Goal: Task Accomplishment & Management: Complete application form

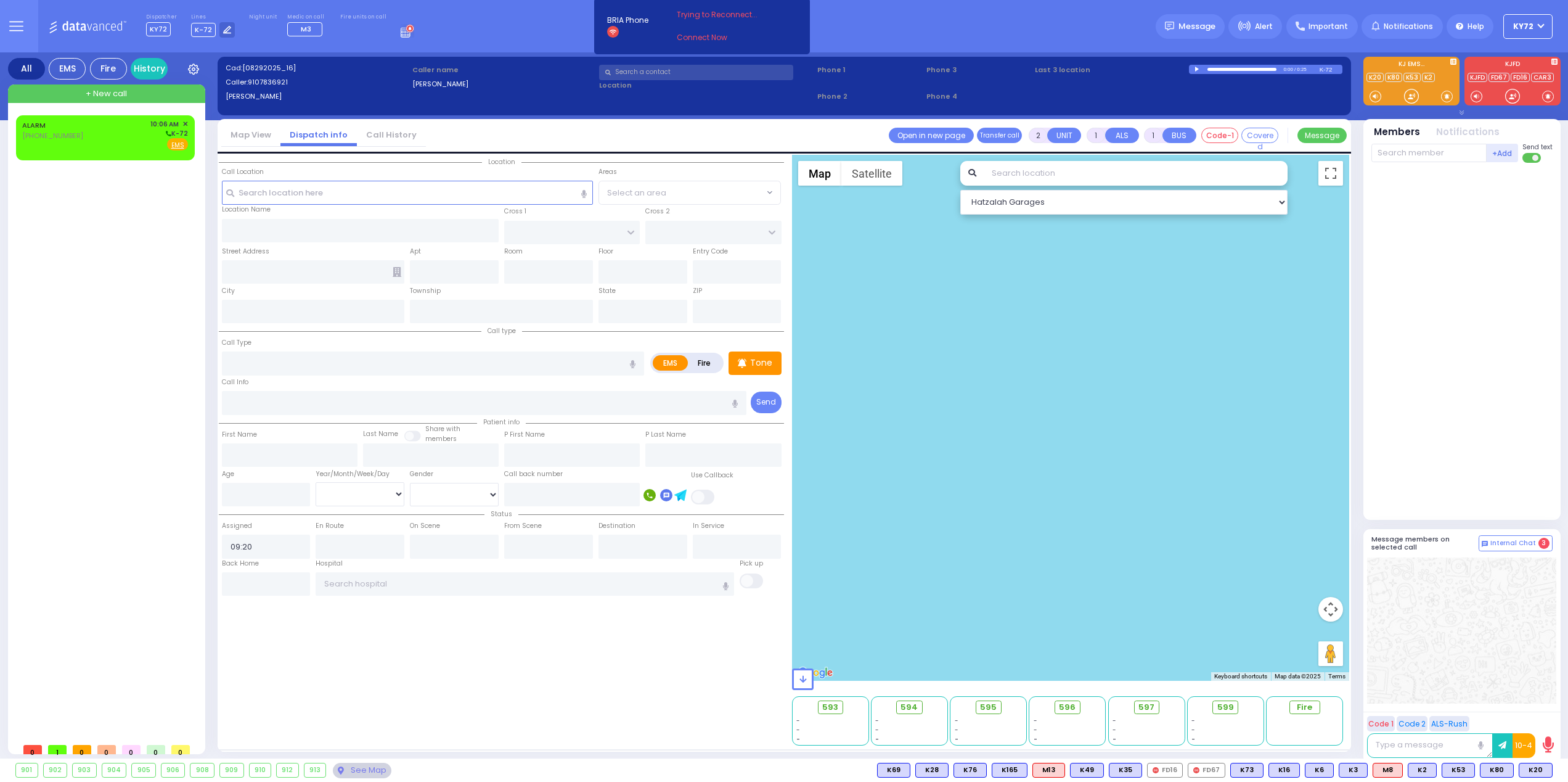
select select
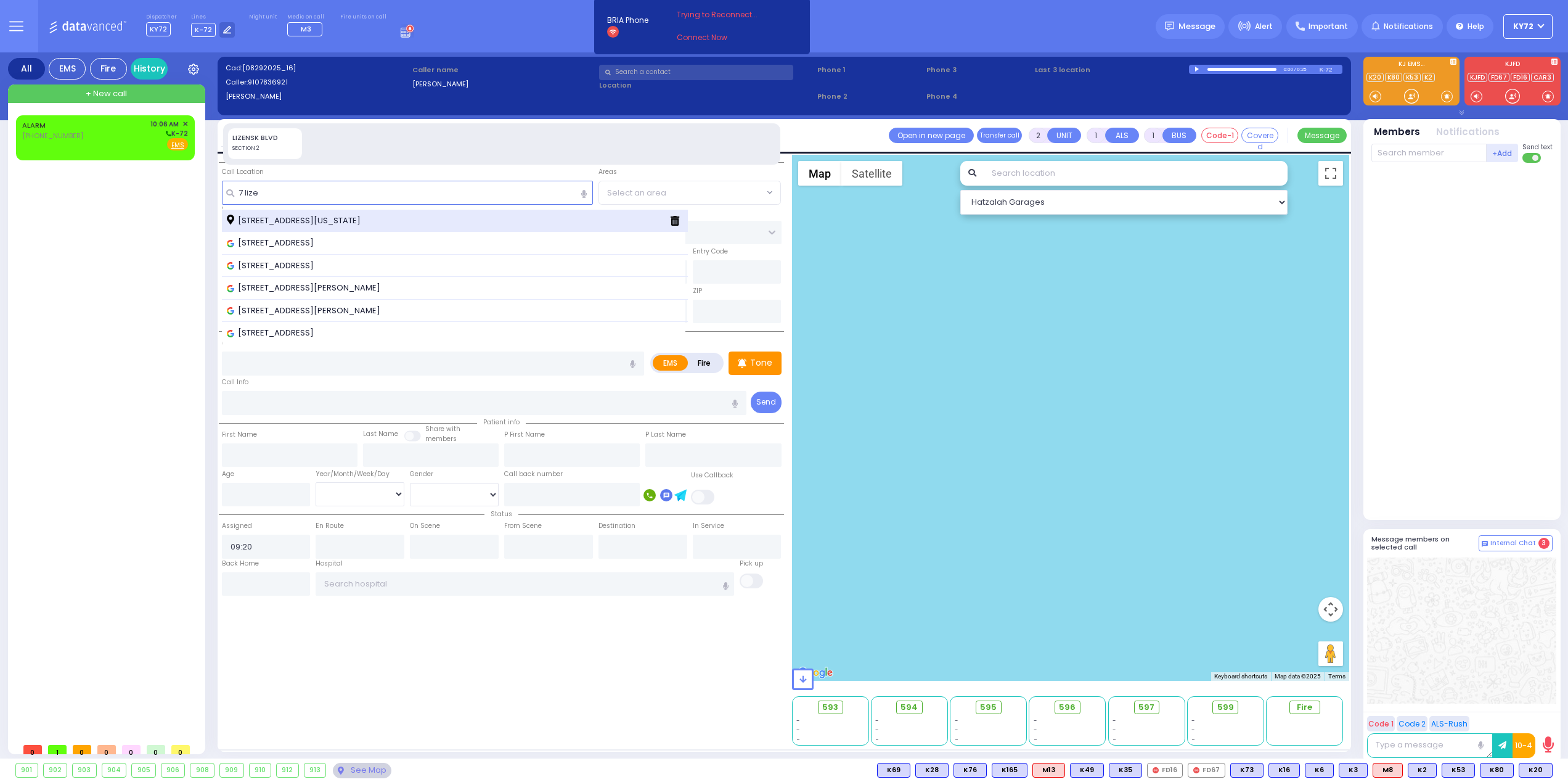
type input "7 lize"
click at [389, 229] on div "[STREET_ADDRESS][US_STATE]" at bounding box center [455, 220] width 466 height 23
click at [389, 227] on div "[STREET_ADDRESS][US_STATE]" at bounding box center [455, 220] width 466 height 23
click at [365, 217] on span "[STREET_ADDRESS][US_STATE]" at bounding box center [296, 220] width 139 height 12
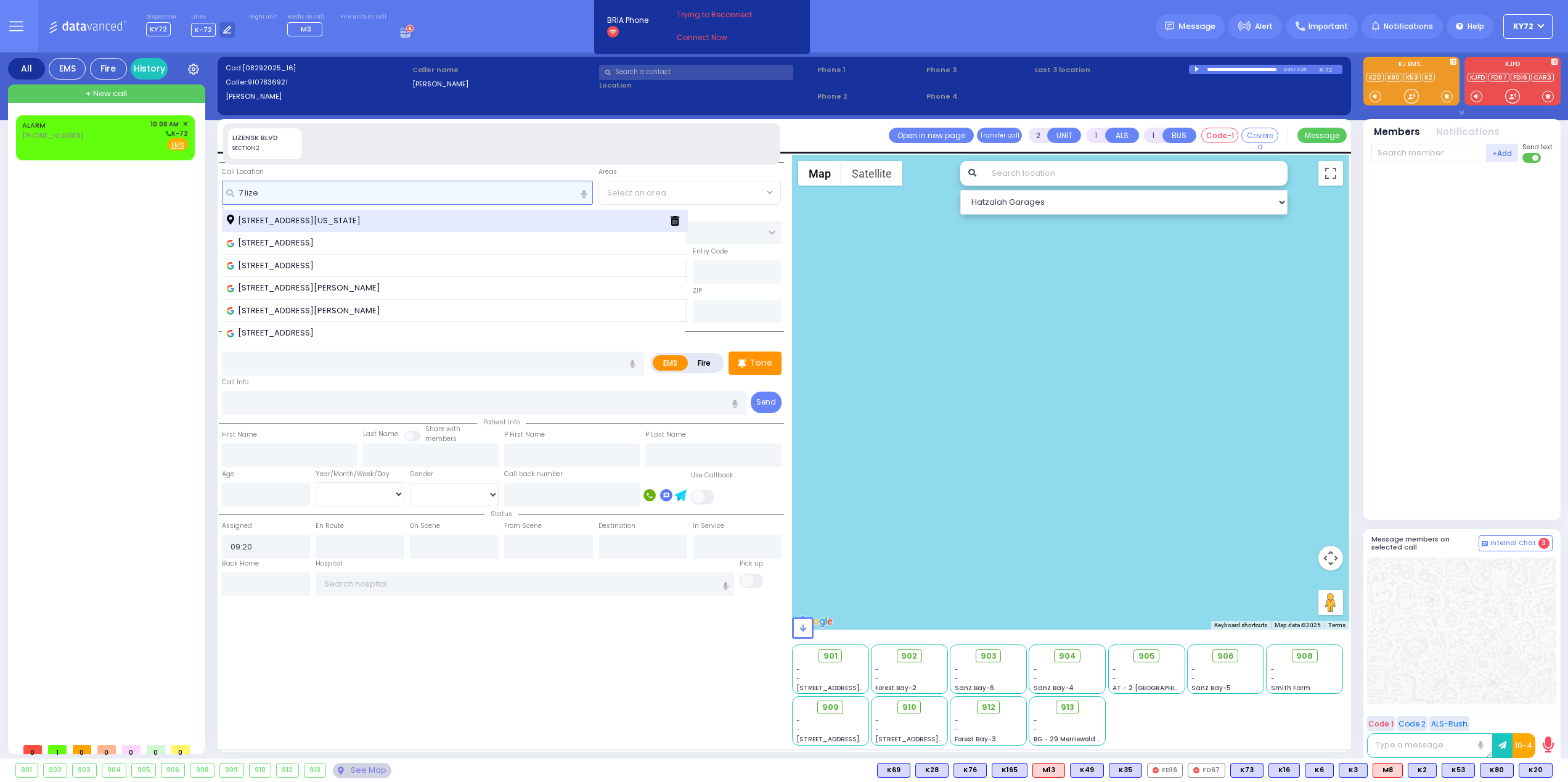
type input "7 lize"
click at [335, 216] on span "[STREET_ADDRESS][US_STATE]" at bounding box center [296, 220] width 139 height 12
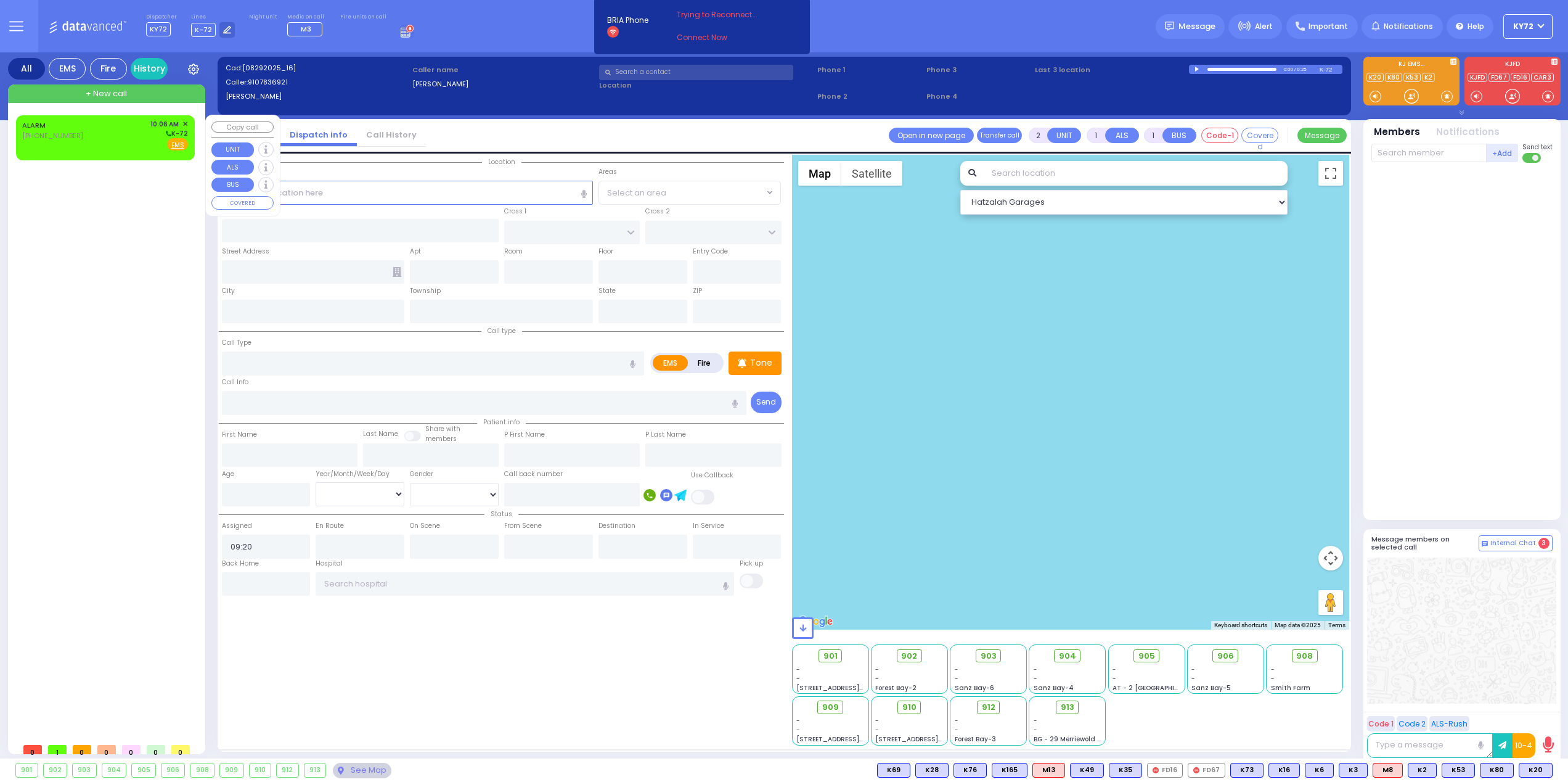
click at [133, 150] on div "ALARM [PHONE_NUMBER] 10:06 AM ✕ K-72 EMS" at bounding box center [106, 135] width 166 height 32
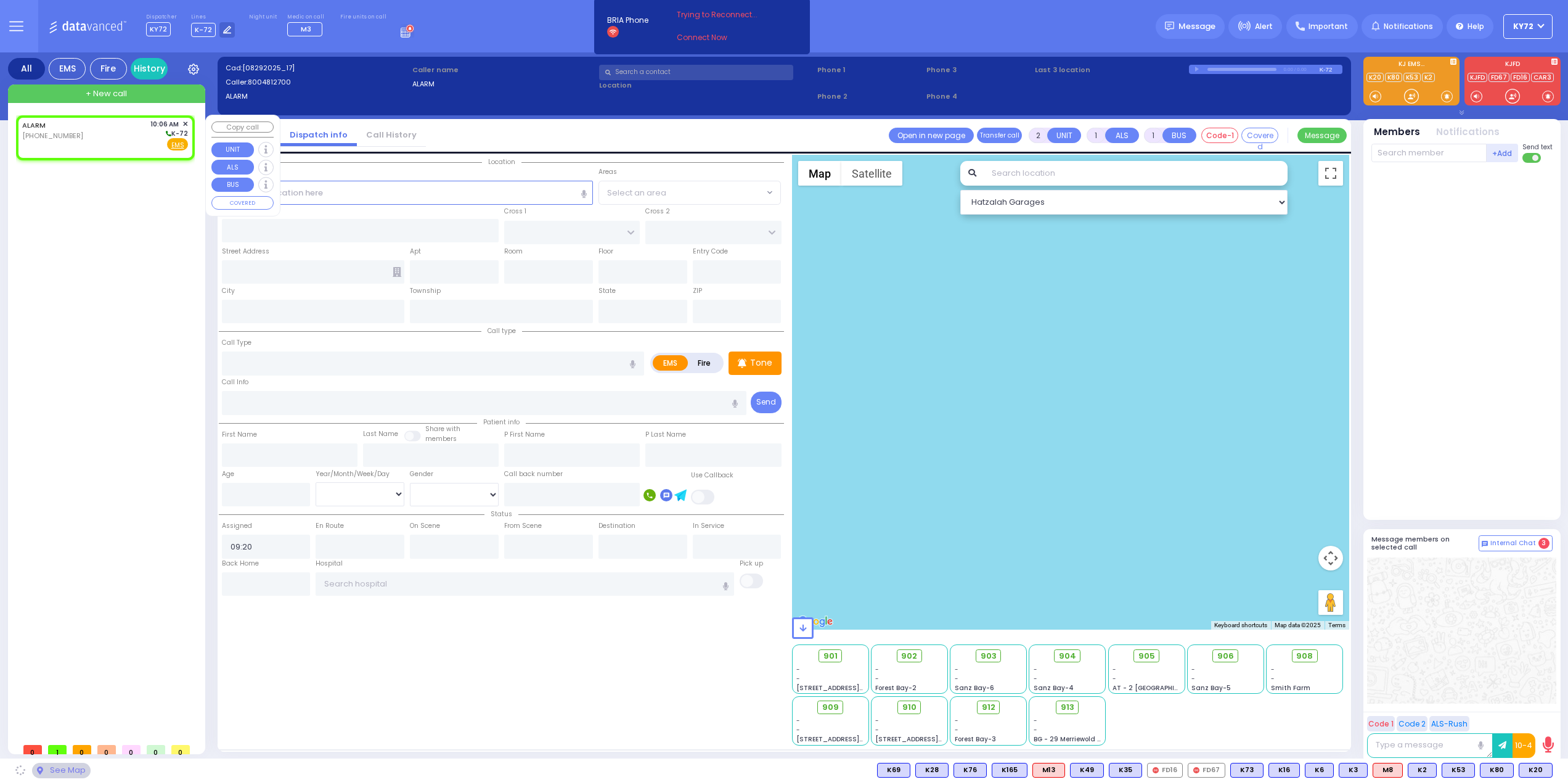
select select
radio input "true"
select select
type input "10:06"
select select "Hatzalah Garages"
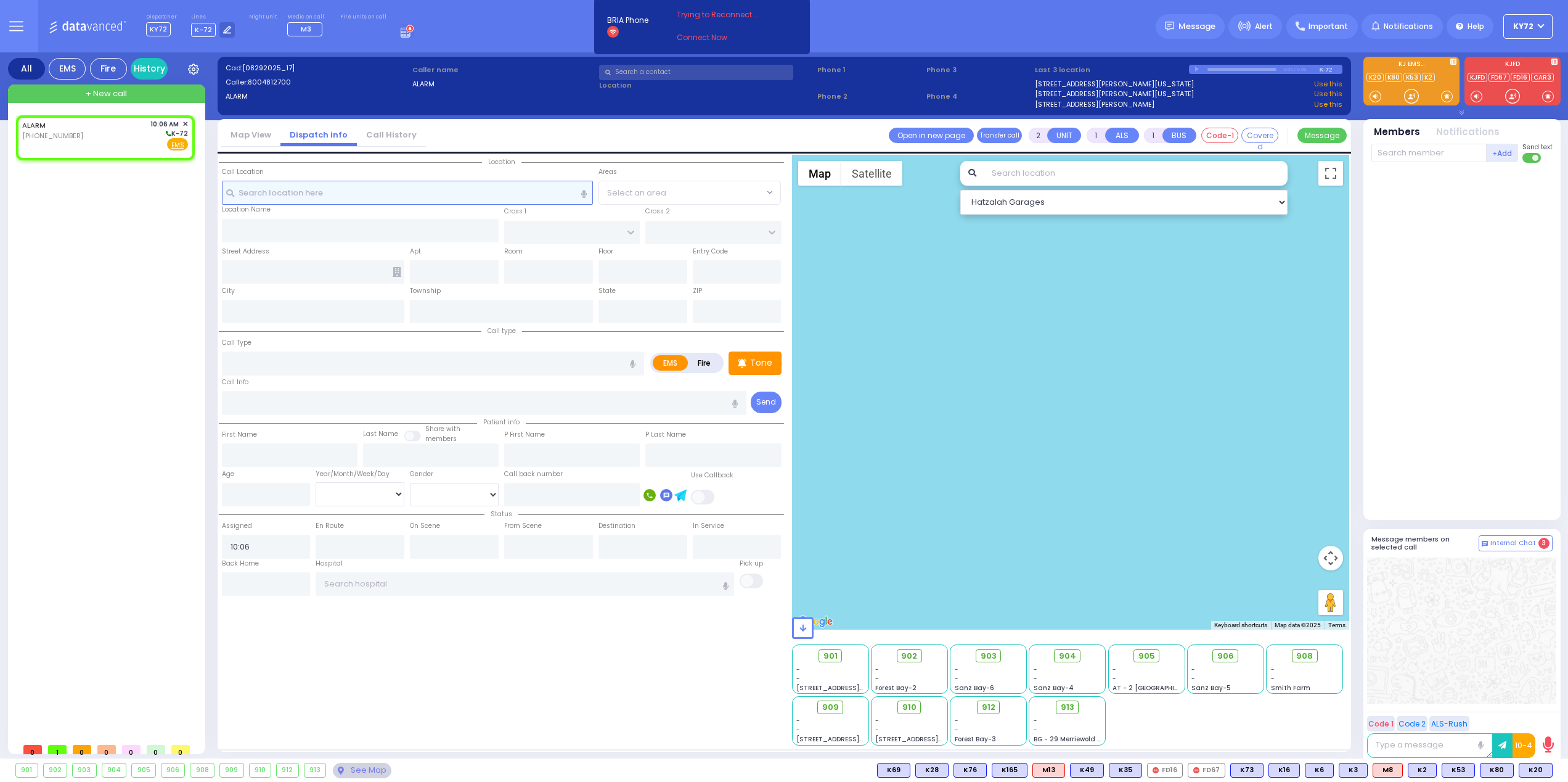
drag, startPoint x: 329, startPoint y: 195, endPoint x: 326, endPoint y: 218, distance: 23.2
click at [330, 195] on input "text" at bounding box center [408, 192] width 371 height 24
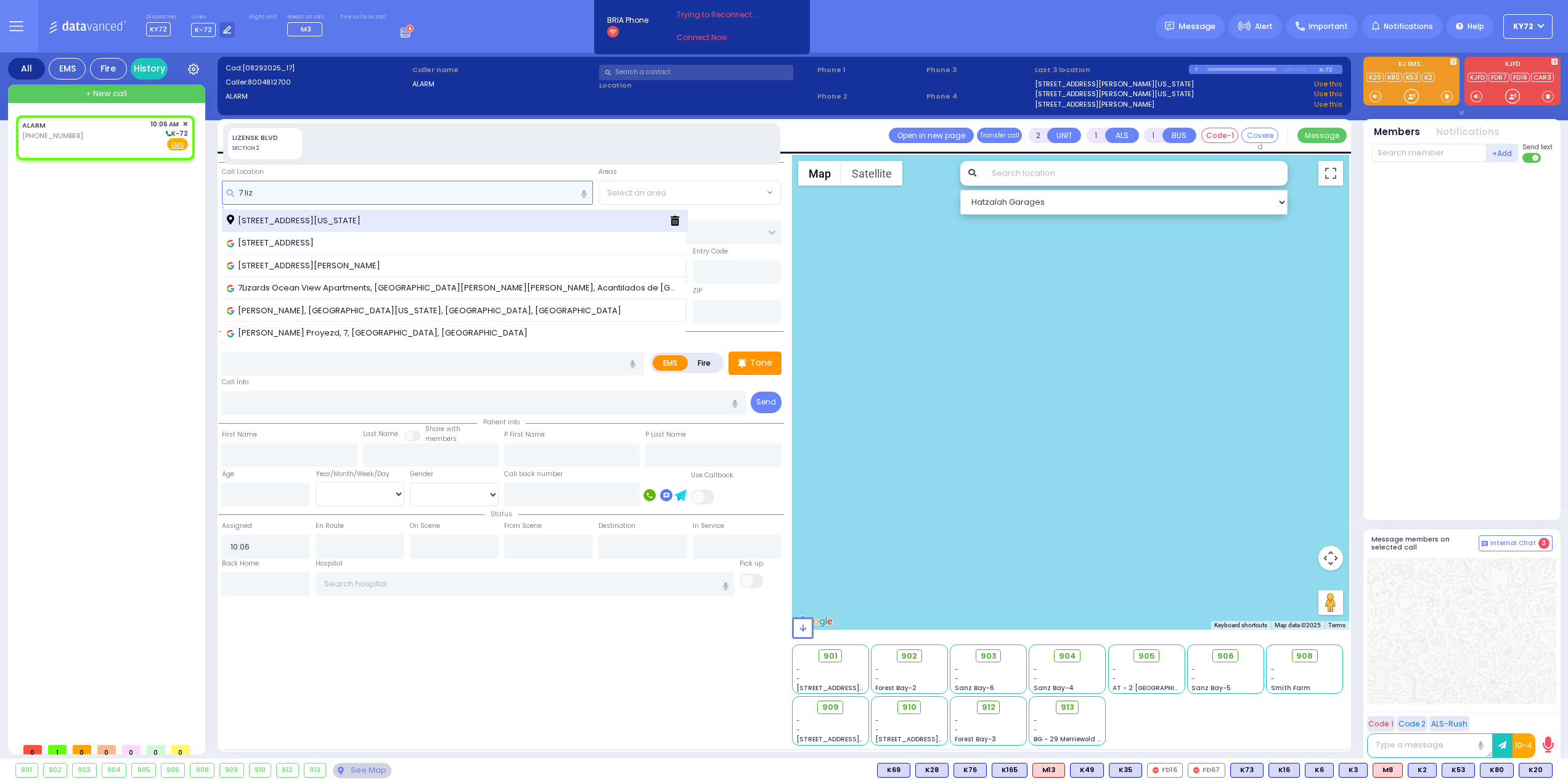
type input "7 liz"
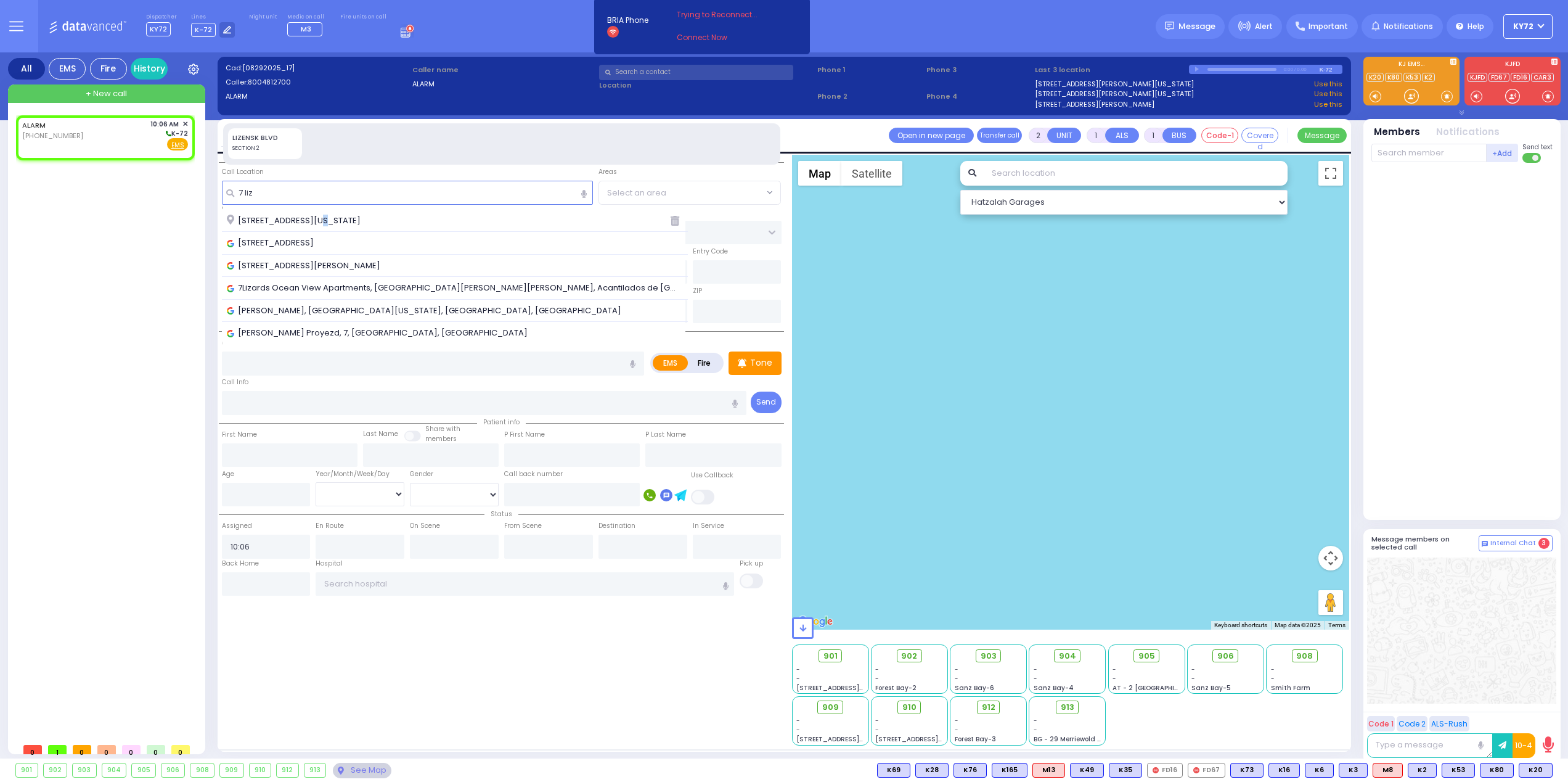
drag, startPoint x: 311, startPoint y: 215, endPoint x: 314, endPoint y: 220, distance: 5.8
click at [313, 215] on span "[STREET_ADDRESS][US_STATE]" at bounding box center [296, 220] width 139 height 12
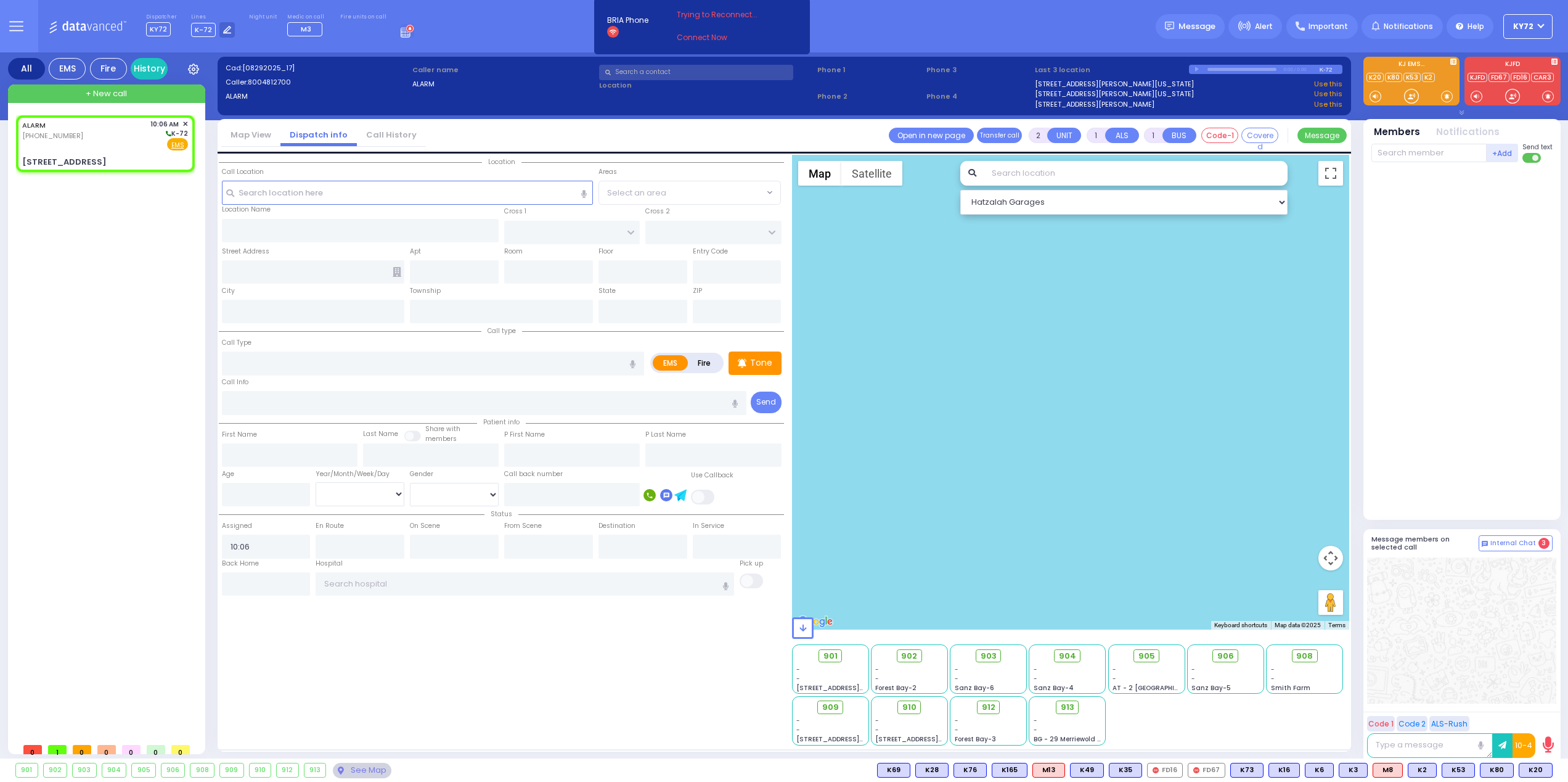
select select
radio input "true"
select select
select select "Hatzalah Garages"
type input "SCHUNNEMUNK RD"
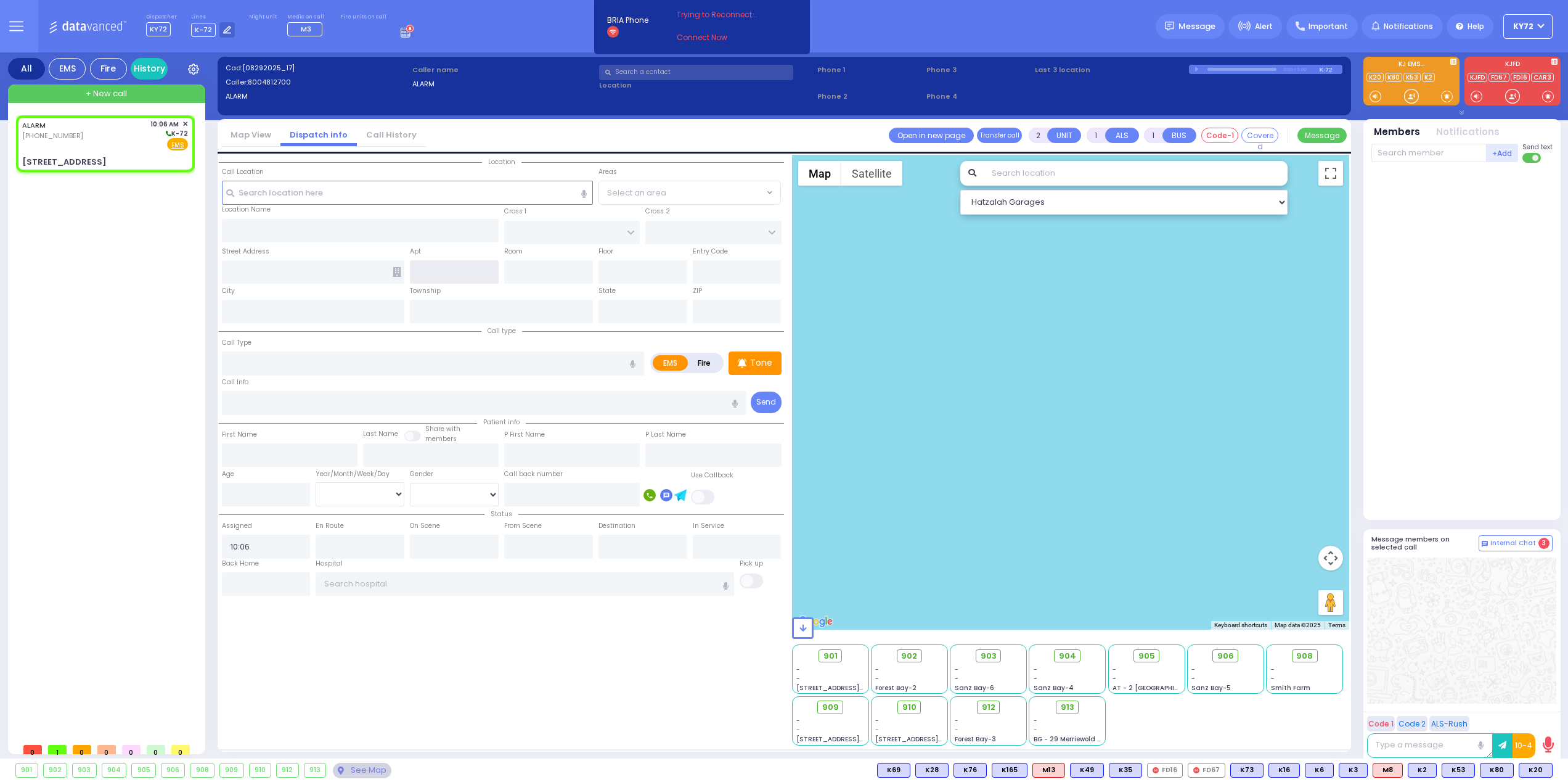
type input "[STREET_ADDRESS]"
type input "Monroe"
type input "[US_STATE]"
type input "10950"
select select "[GEOGRAPHIC_DATA]"
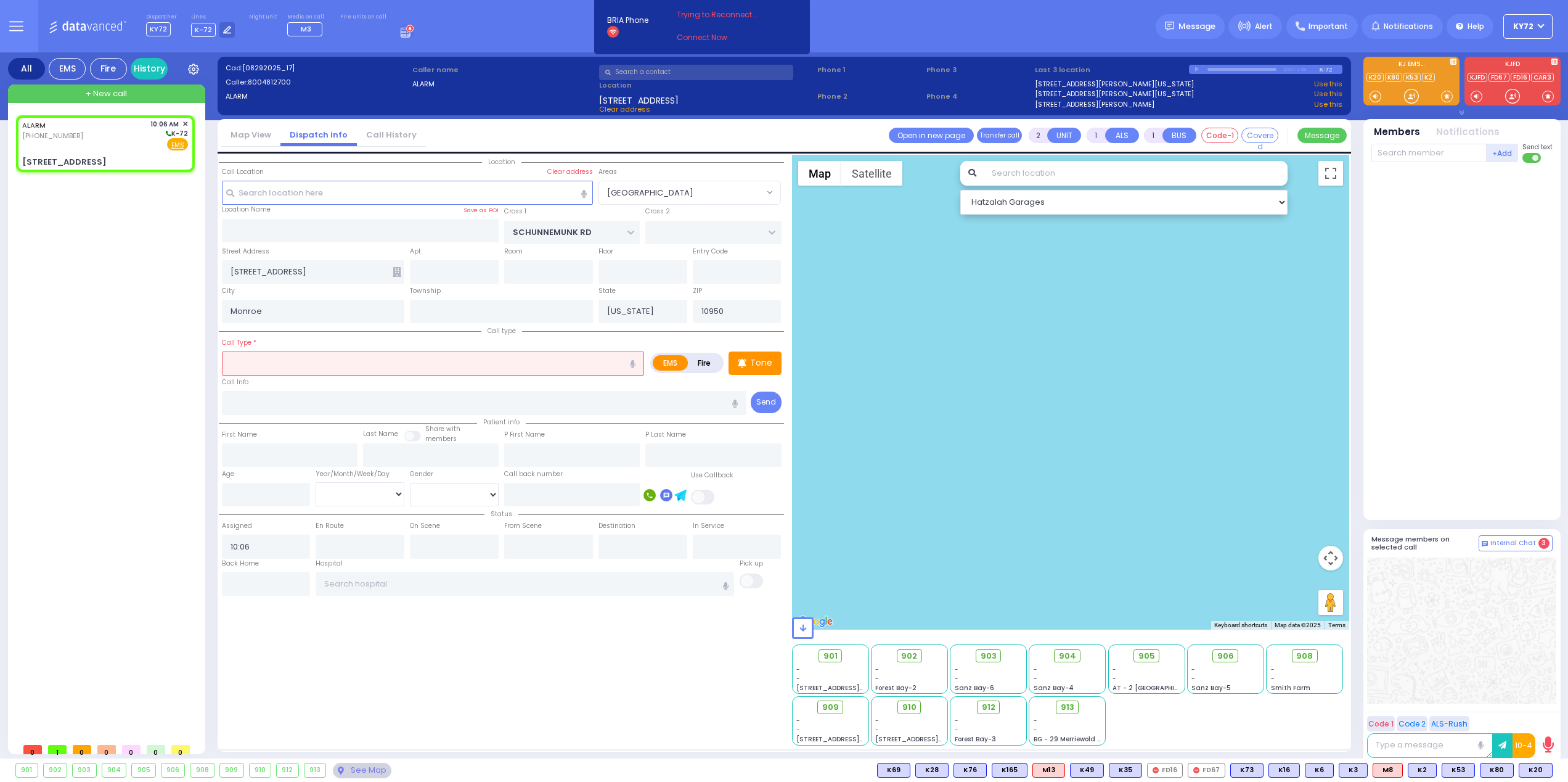
click at [327, 362] on input "text" at bounding box center [433, 363] width 422 height 24
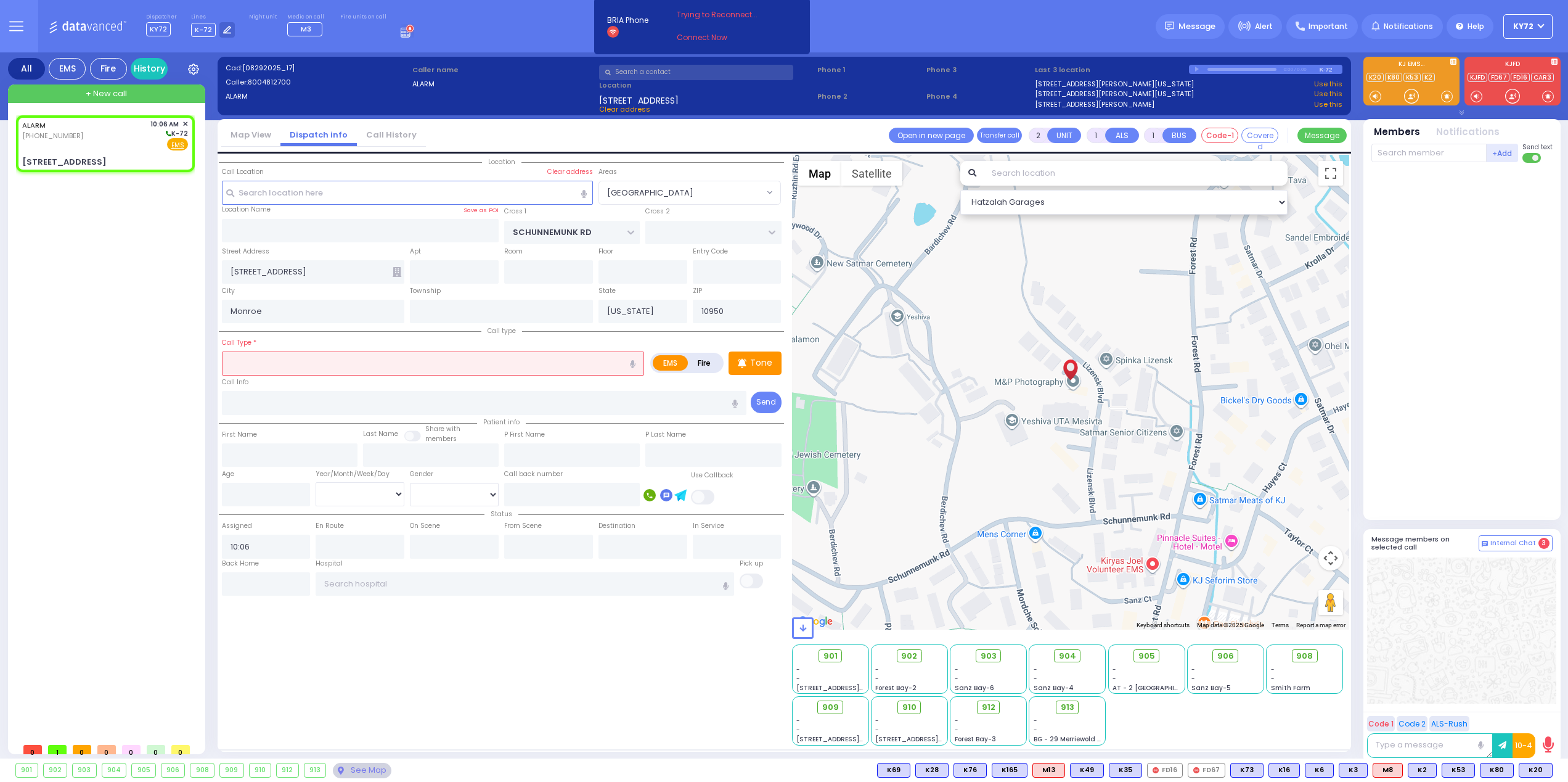
click at [700, 368] on label "Fire" at bounding box center [704, 363] width 35 height 15
radio input "true"
select select
radio input "true"
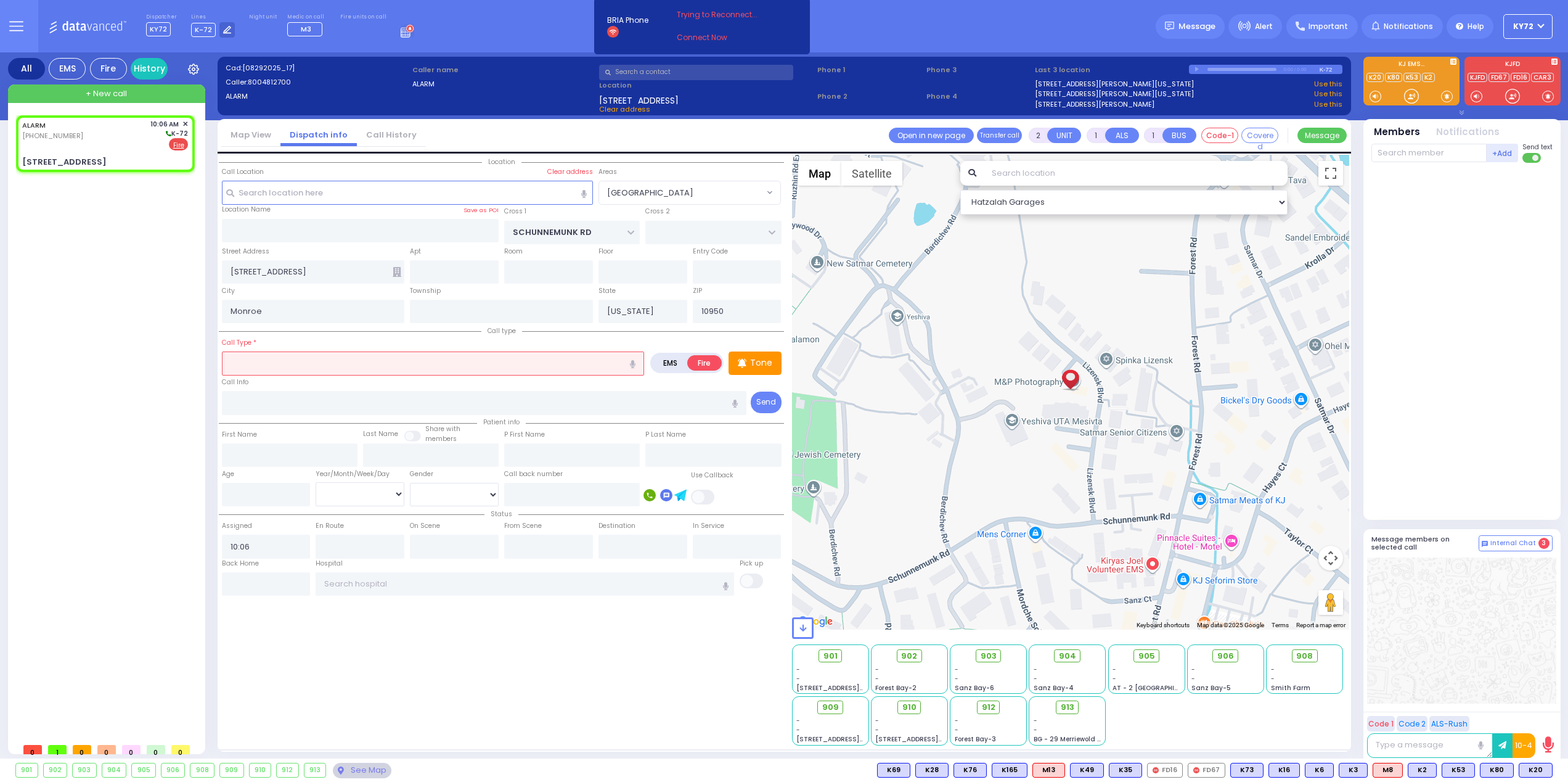
select select
select select "Hatzalah Garages"
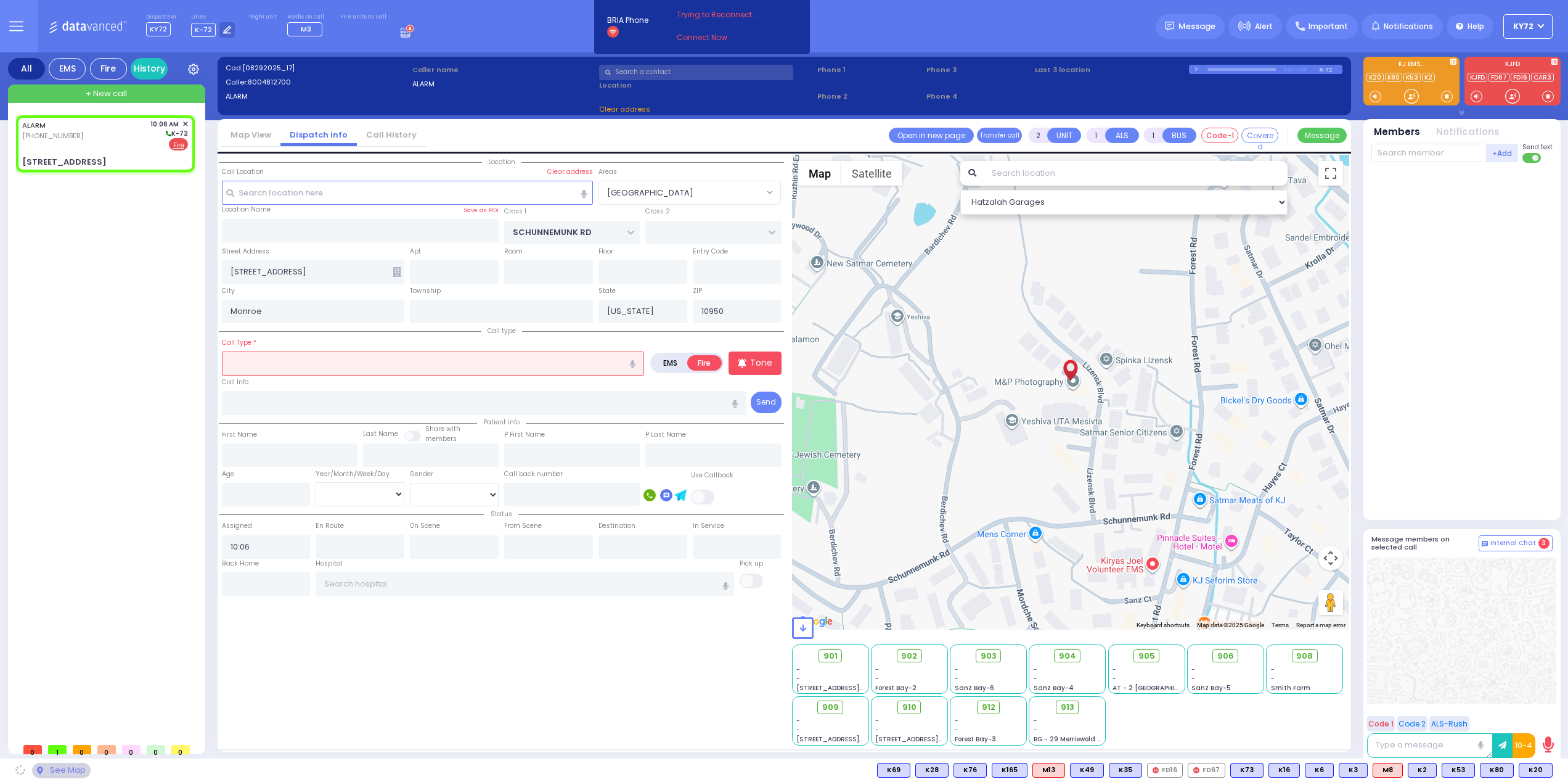
click at [557, 379] on div "Call Info" at bounding box center [484, 395] width 525 height 40
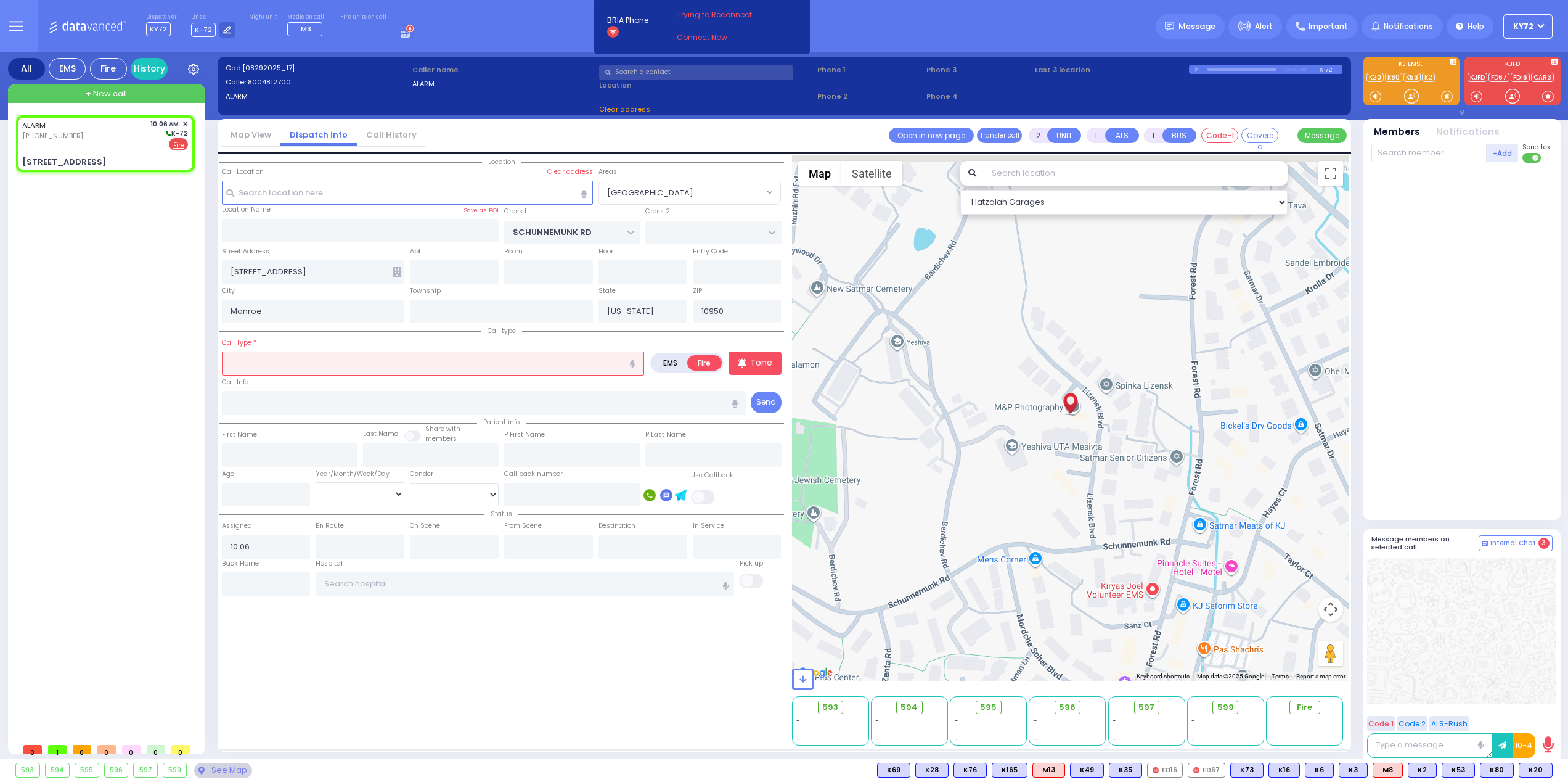
click at [556, 368] on input "text" at bounding box center [433, 363] width 422 height 24
select select "[GEOGRAPHIC_DATA]"
type input "c"
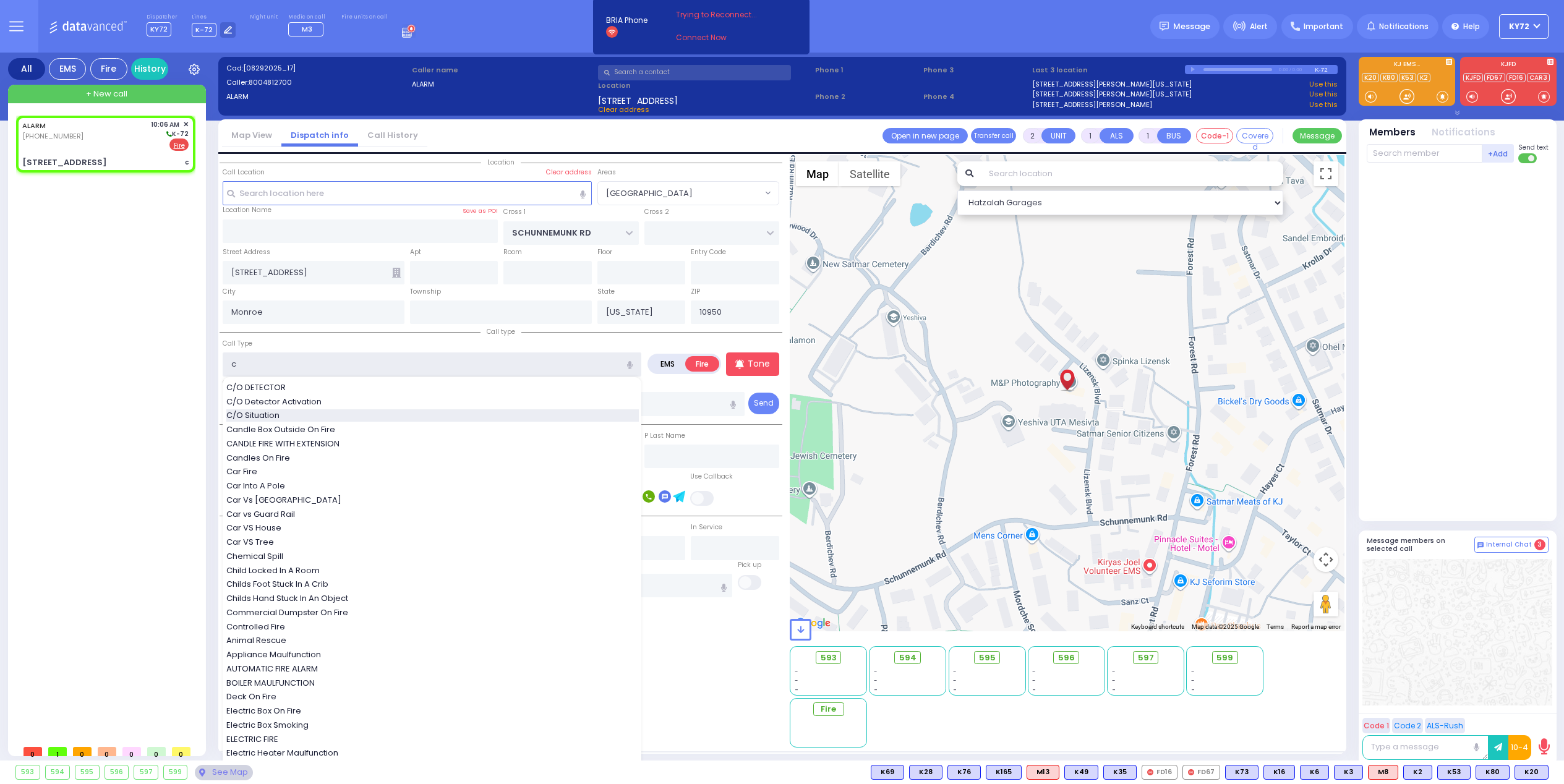
select select
radio input "true"
select select
select select "Hatzalah Garages"
type input "c"
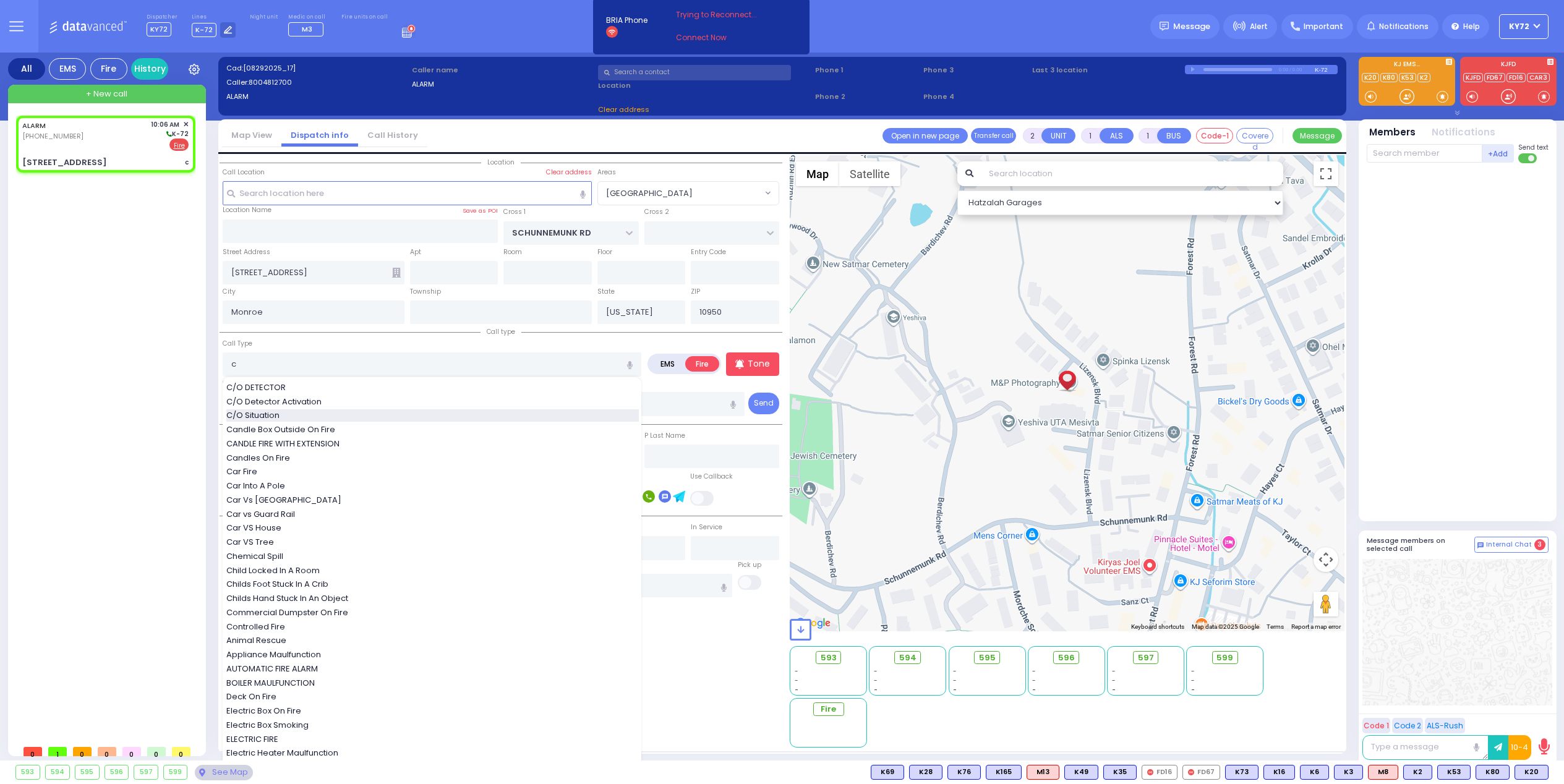
select select "[GEOGRAPHIC_DATA]"
click at [389, 415] on div "C/O Situation" at bounding box center [432, 415] width 412 height 12
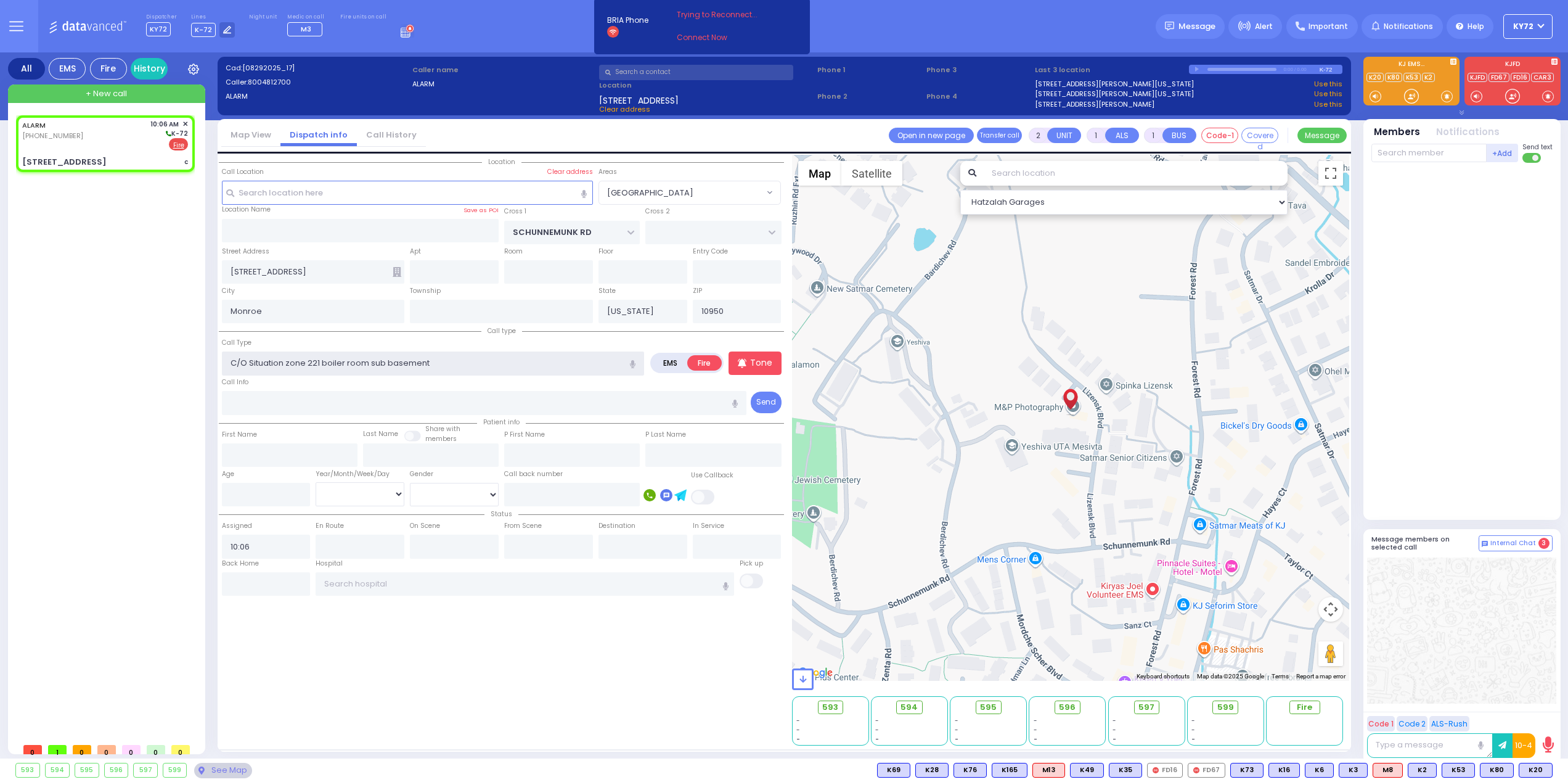
type input "C/O Situation zone 221 boiler room sub basement"
select select
radio input "true"
select select
select select "Hatzalah Garages"
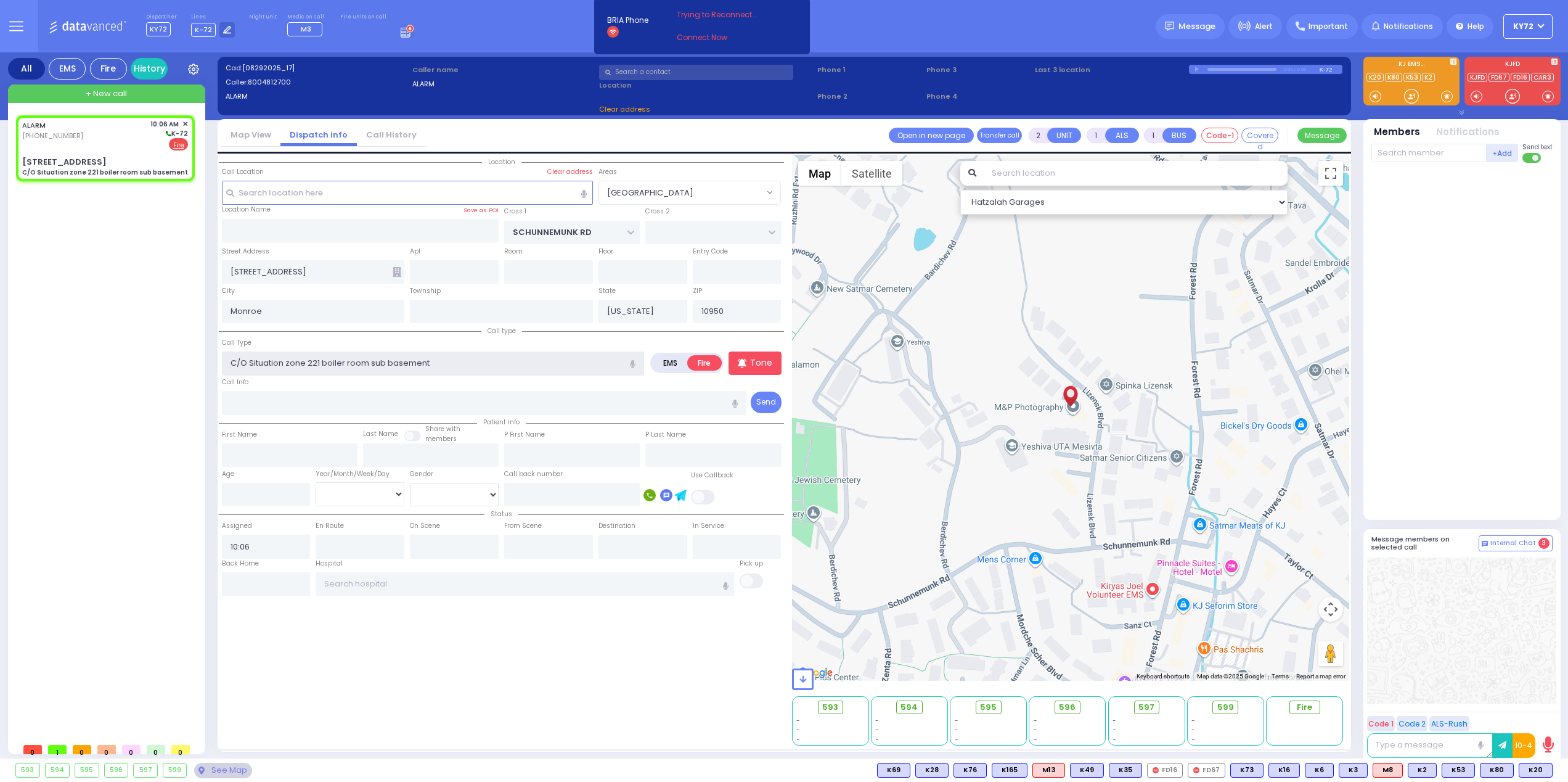
select select "[GEOGRAPHIC_DATA]"
select select
radio input "true"
select select
select select "Hatzalah Garages"
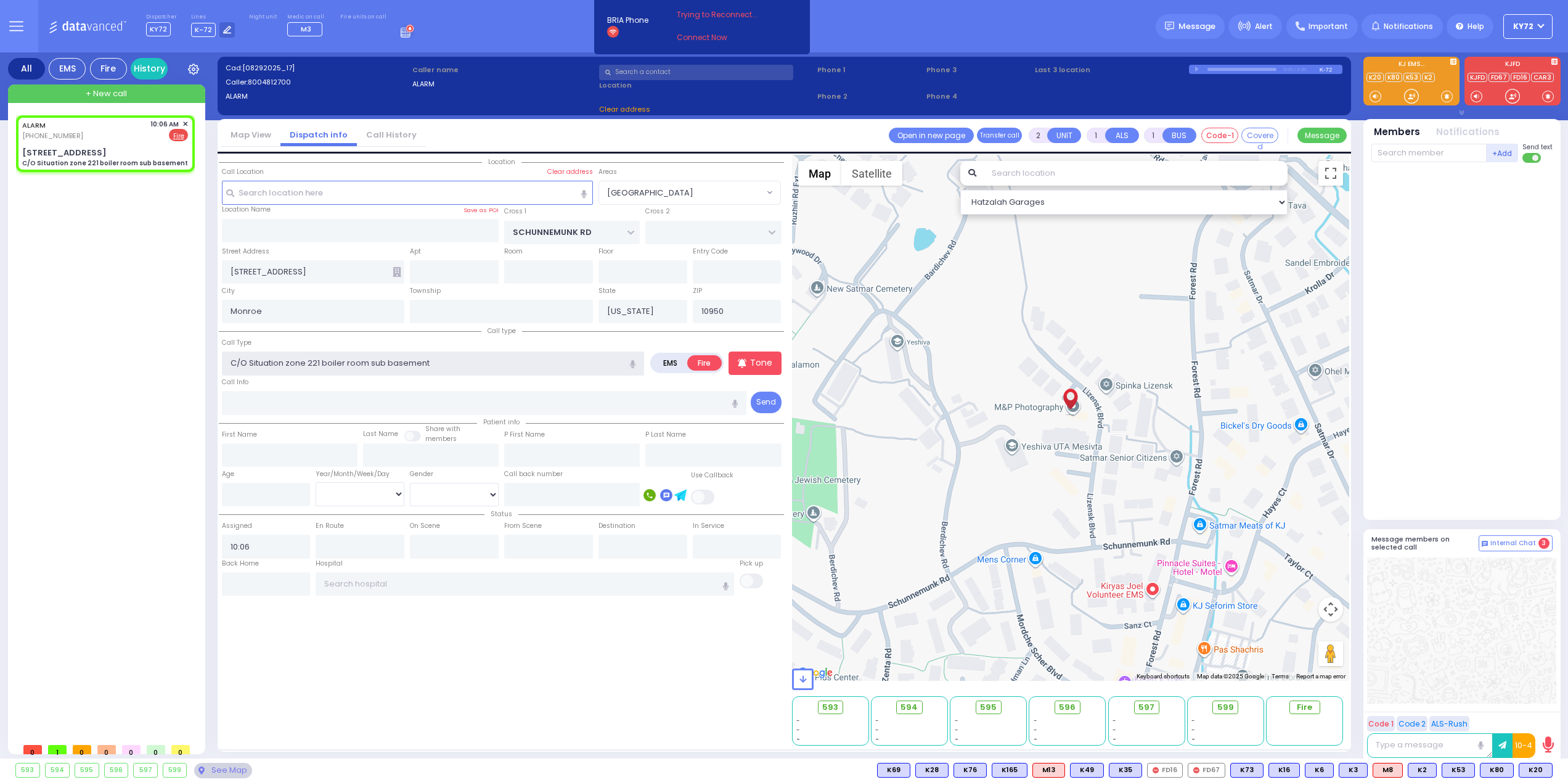
select select "[GEOGRAPHIC_DATA]"
type input "C/O Situation zone 221 boiler room sub basement"
select select
radio input "true"
select select
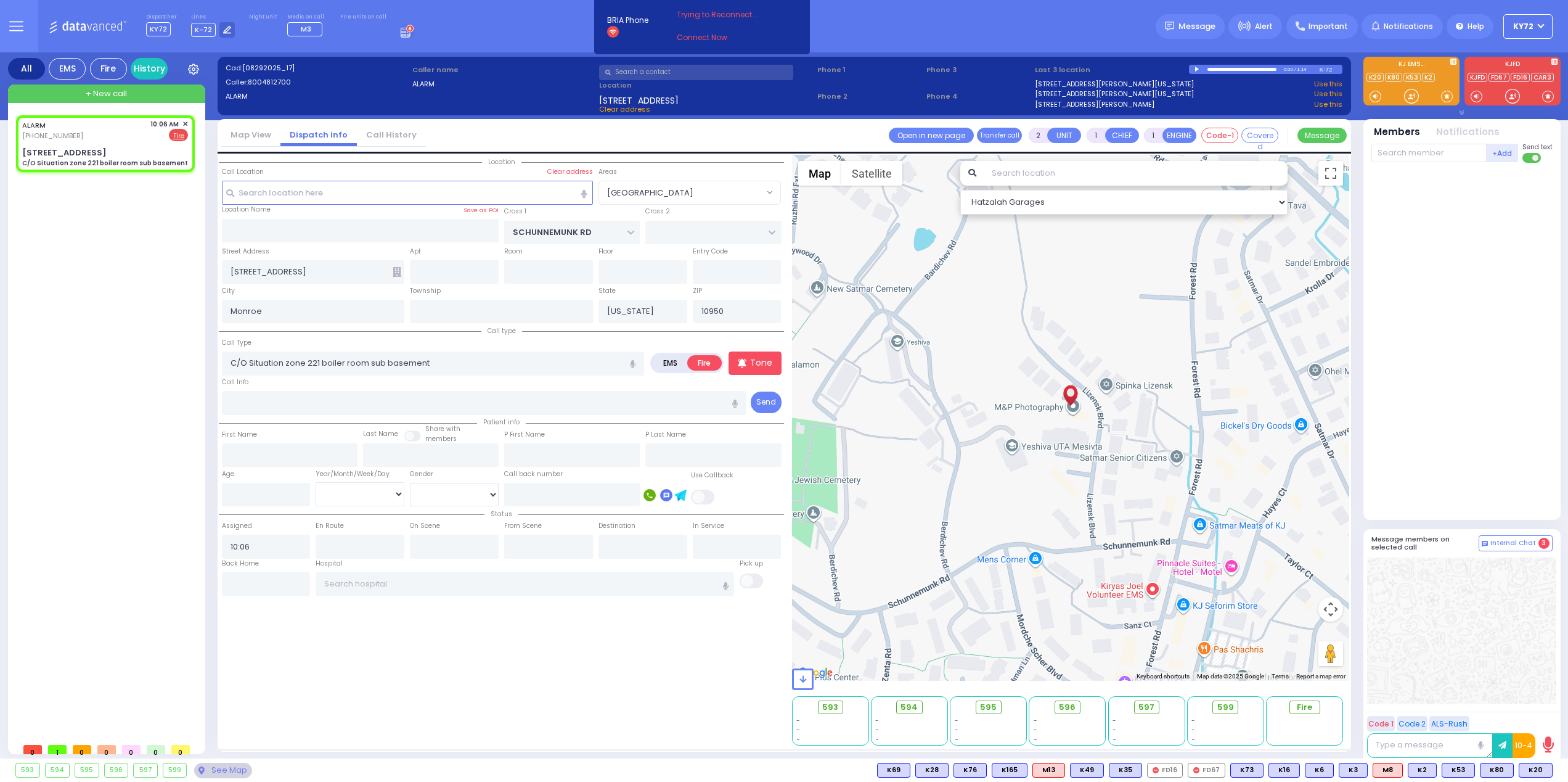
select select "Hatzalah Garages"
select select
radio input "true"
select select
select select "[GEOGRAPHIC_DATA]"
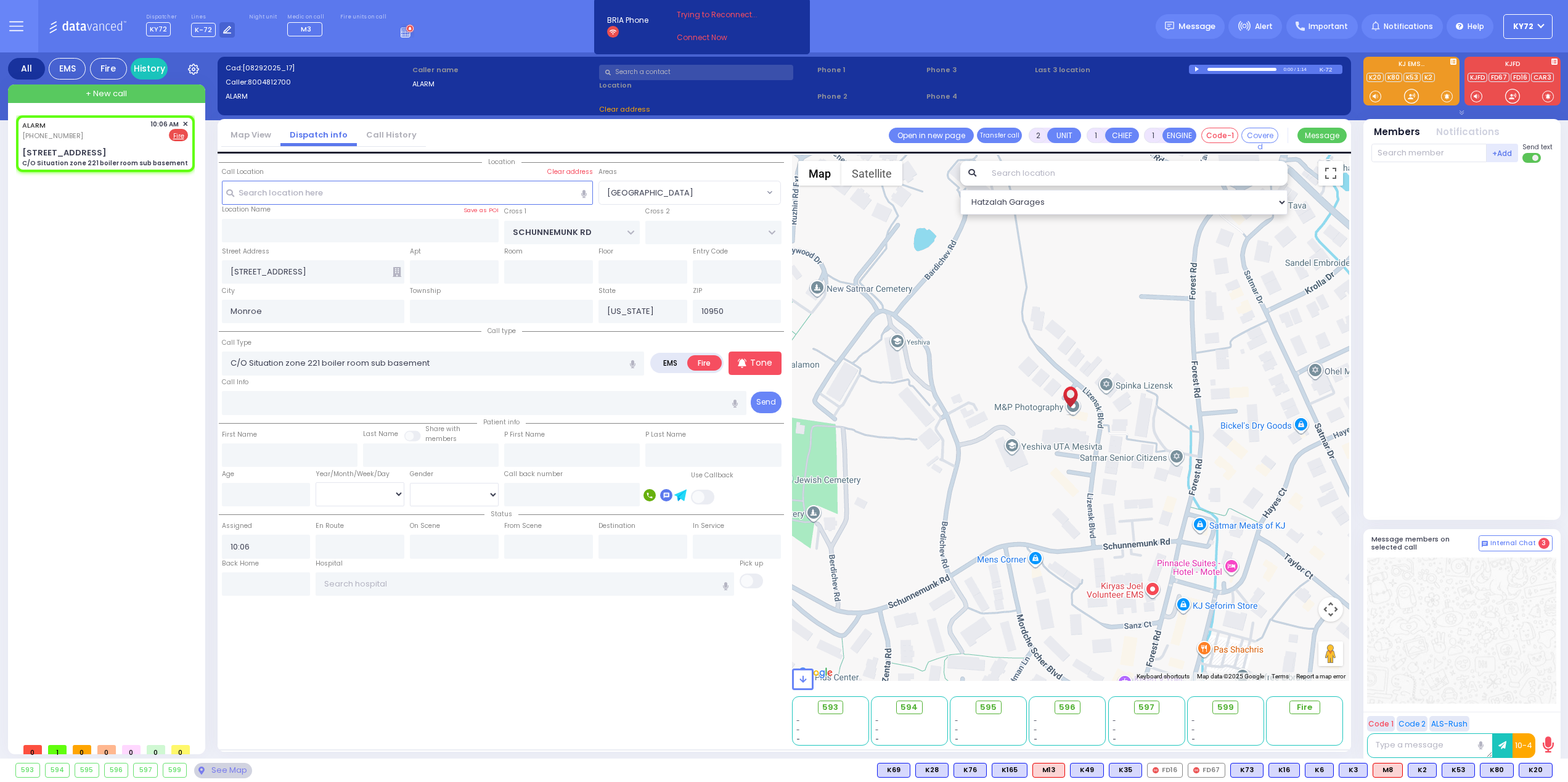
select select "Hatzalah Garages"
click at [1406, 156] on input "text" at bounding box center [1429, 153] width 115 height 19
select select
radio input "true"
select select
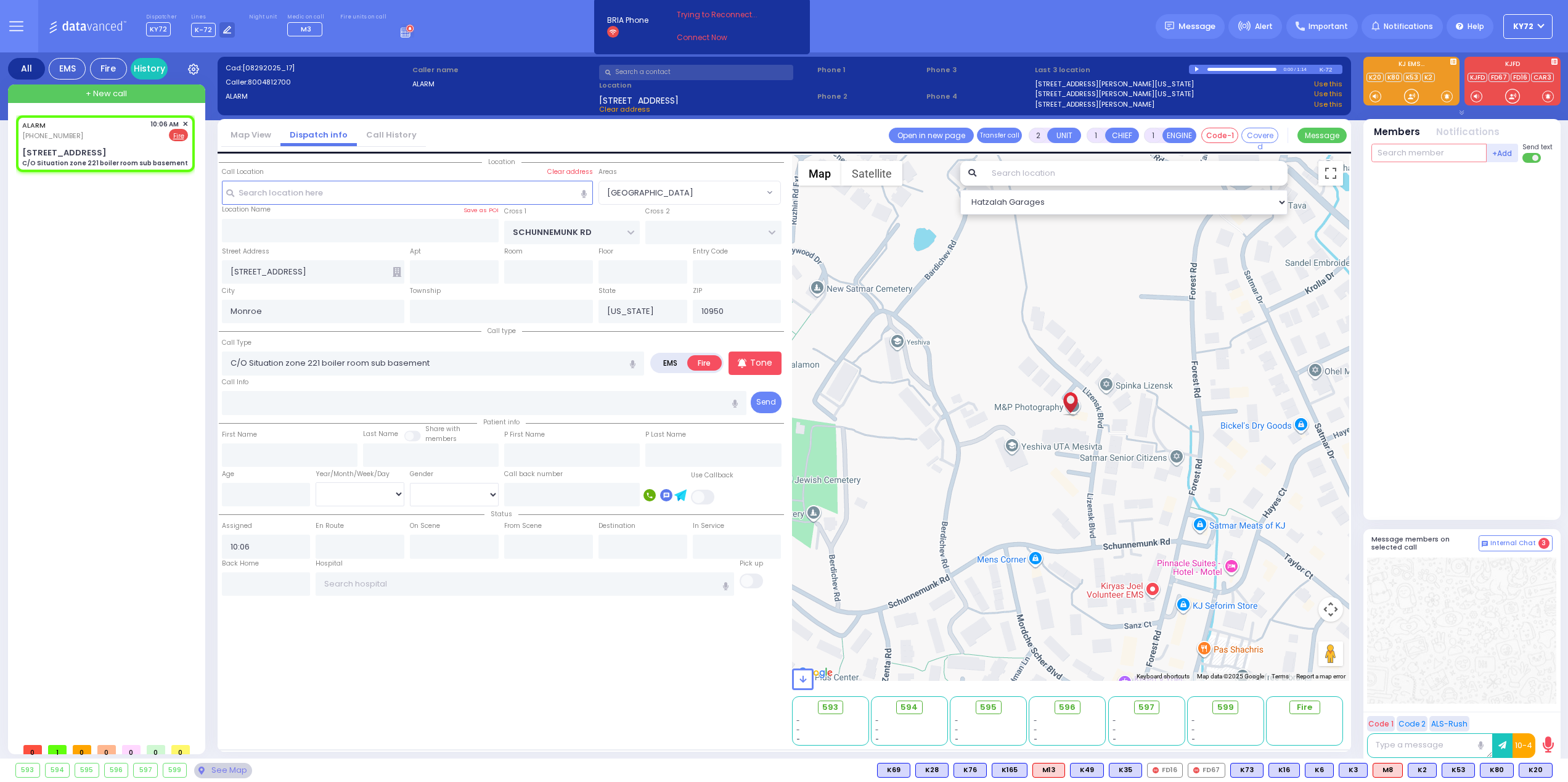
type input "5"
select select "Hatzalah Garages"
type input "55"
select select "[GEOGRAPHIC_DATA]"
type input "55"
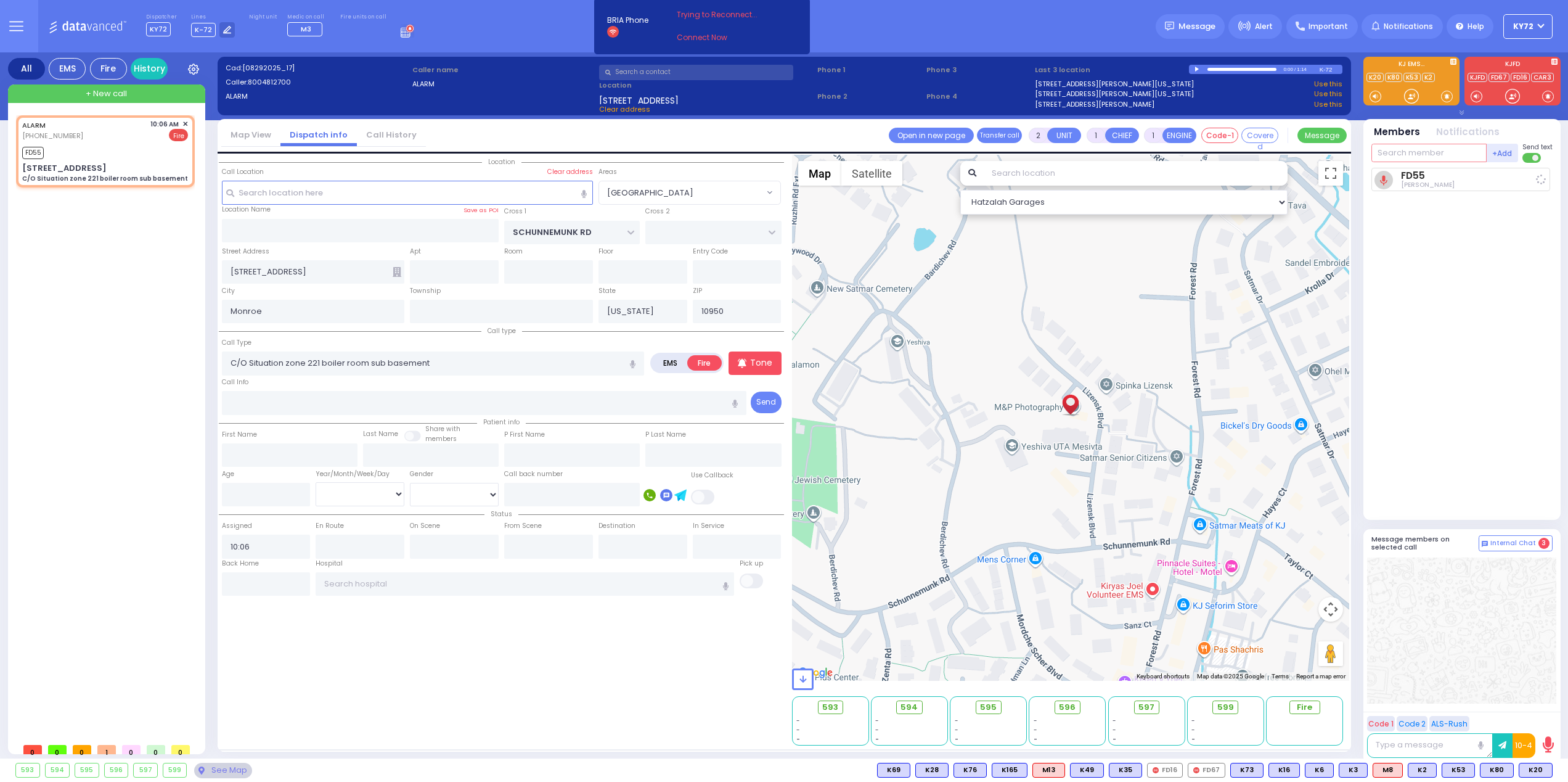
select select
radio input "true"
select select
type input "10:08"
select select "Hatzalah Garages"
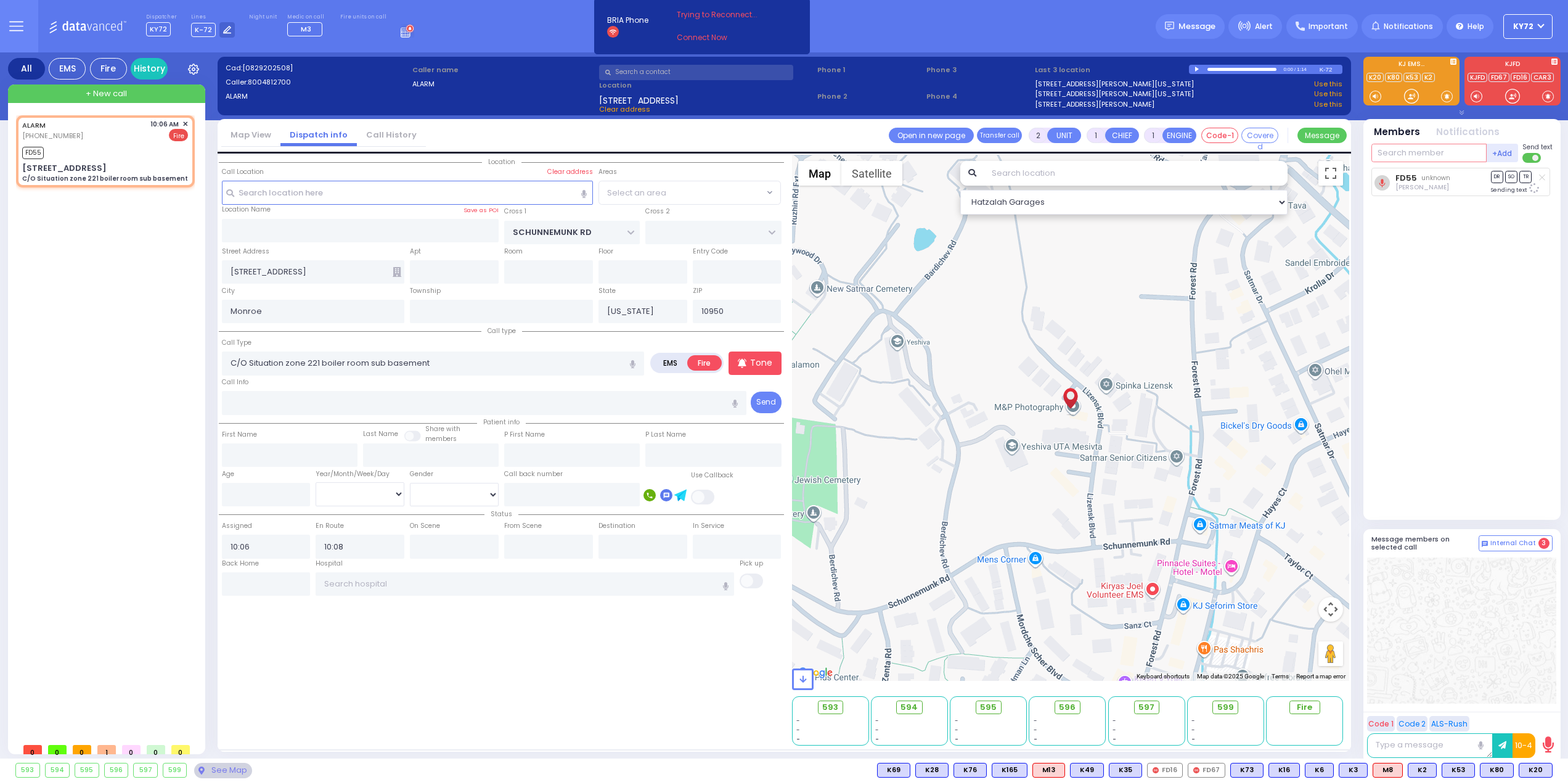
select select "[GEOGRAPHIC_DATA]"
type input "35"
select select
radio input "true"
select select
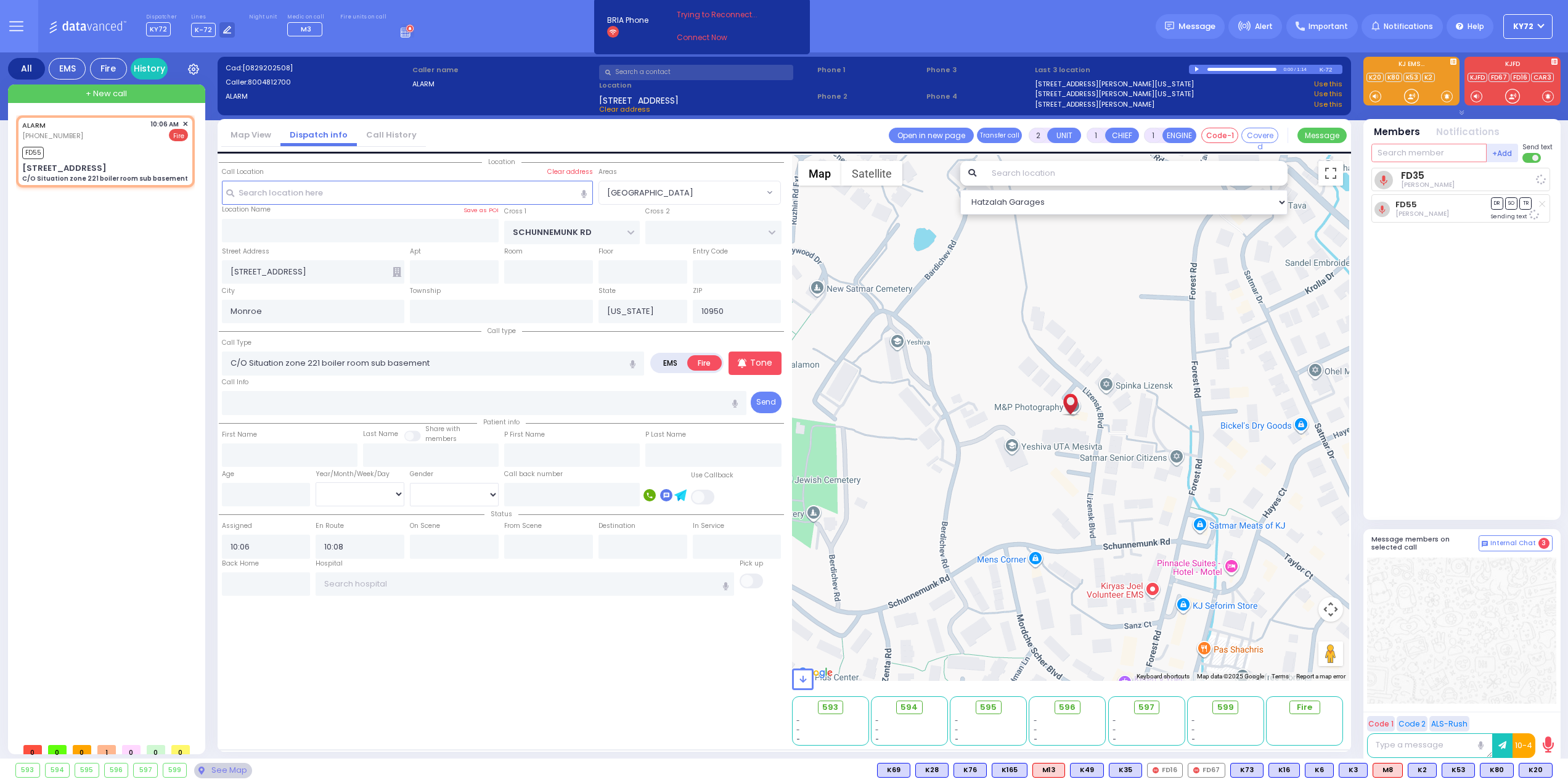
select select "Hatzalah Garages"
select select "[GEOGRAPHIC_DATA]"
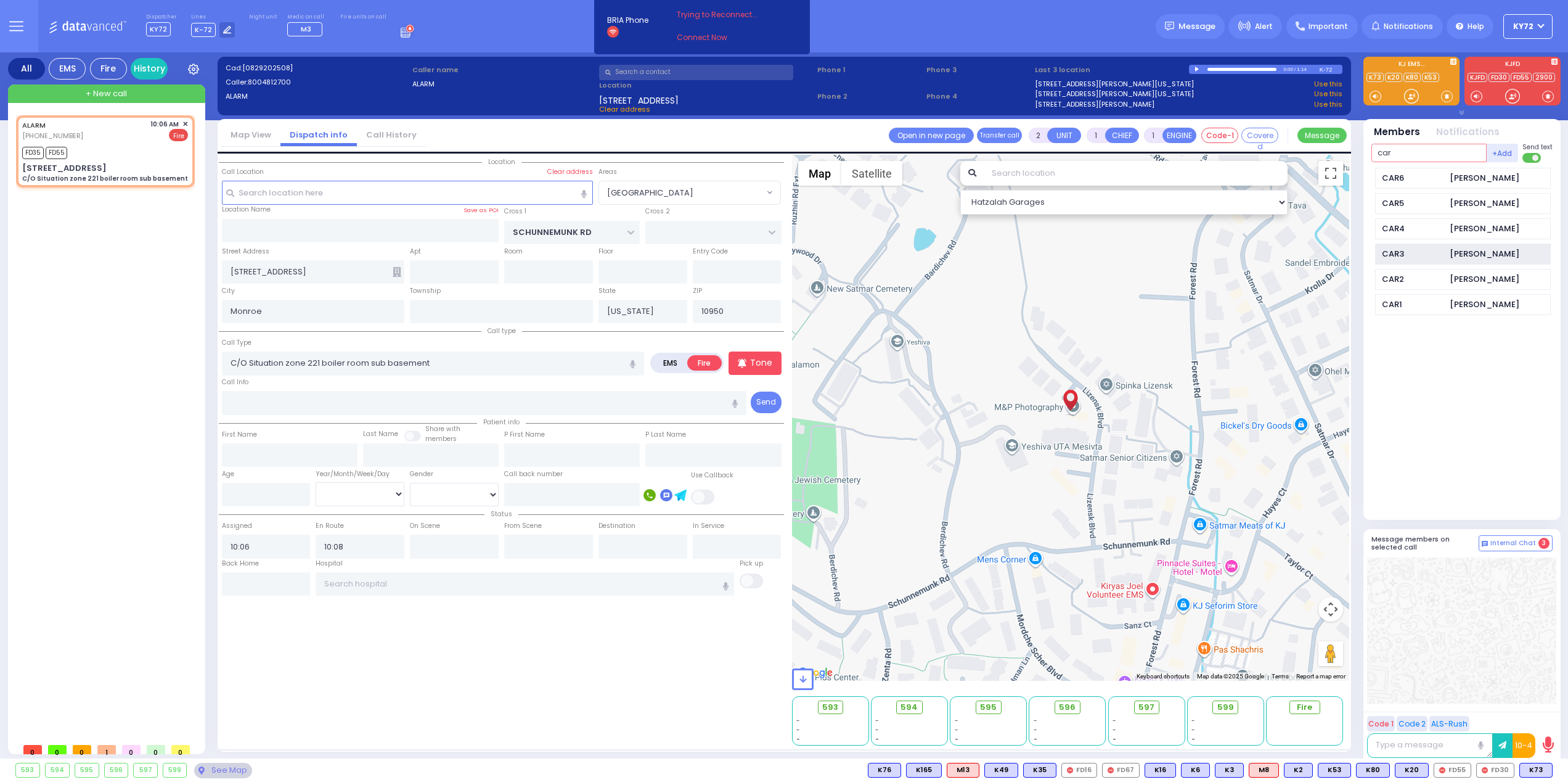
type input "car"
click at [1462, 251] on div "[PERSON_NAME]" at bounding box center [1485, 253] width 70 height 12
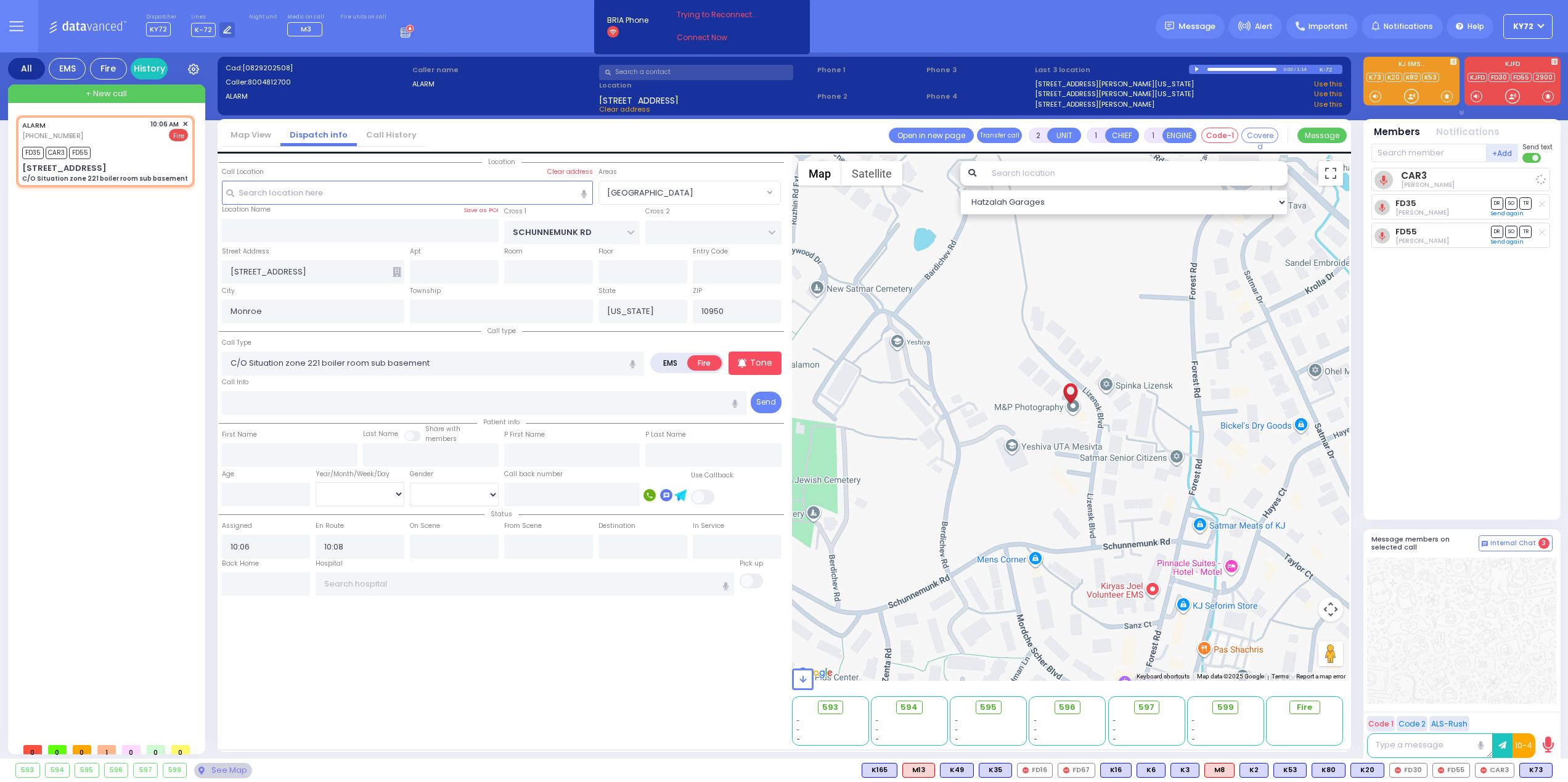
select select
radio input "true"
select select
select select "[GEOGRAPHIC_DATA]"
select select "Hatzalah Garages"
